Goal: Go to known website: Go to known website

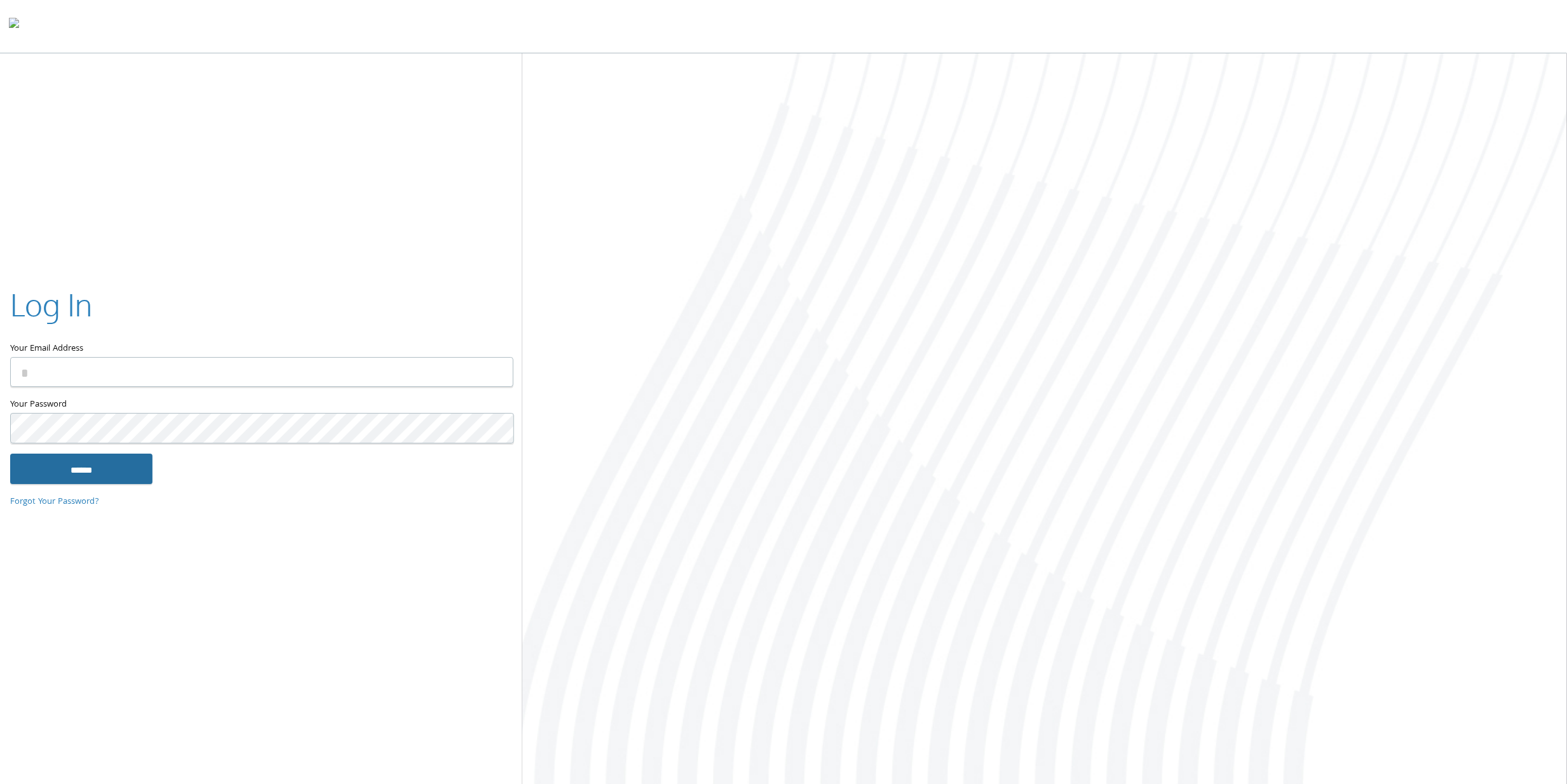
type input "**********"
click at [96, 478] on input "******" at bounding box center [81, 469] width 142 height 30
type input "**********"
click at [857, 308] on div at bounding box center [1045, 420] width 1045 height 733
